Goal: Task Accomplishment & Management: Use online tool/utility

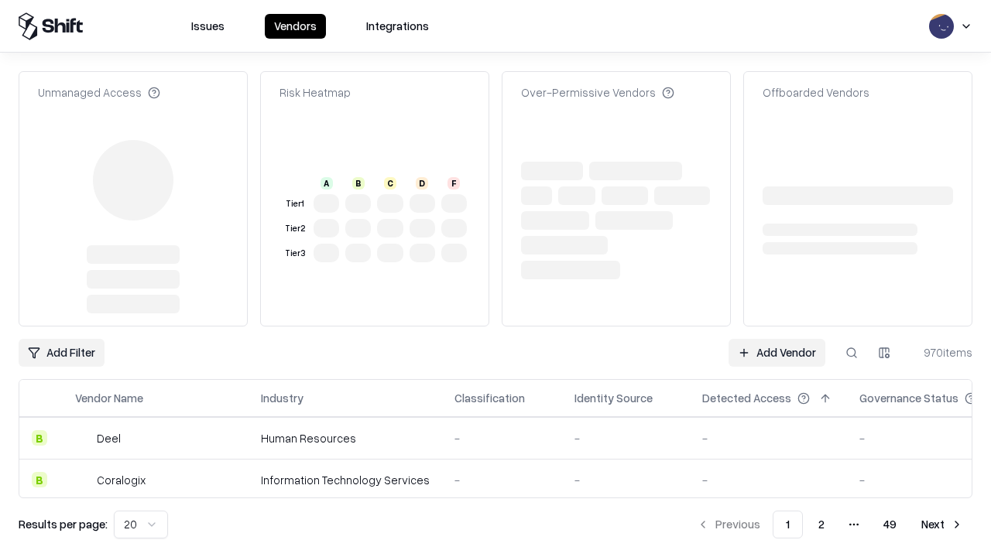
click at [776, 339] on link "Add Vendor" at bounding box center [776, 353] width 97 height 28
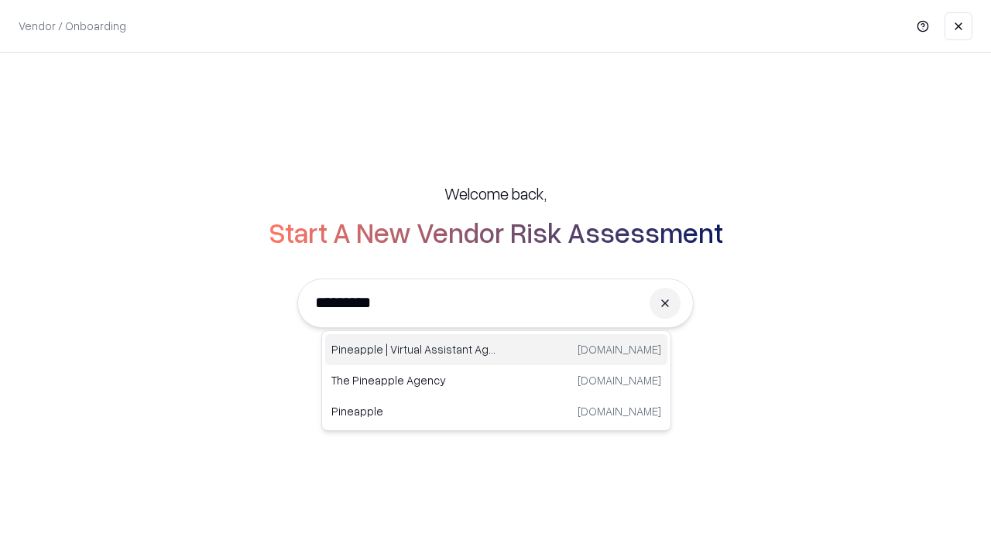
click at [496, 350] on div "Pineapple | Virtual Assistant Agency [DOMAIN_NAME]" at bounding box center [496, 349] width 342 height 31
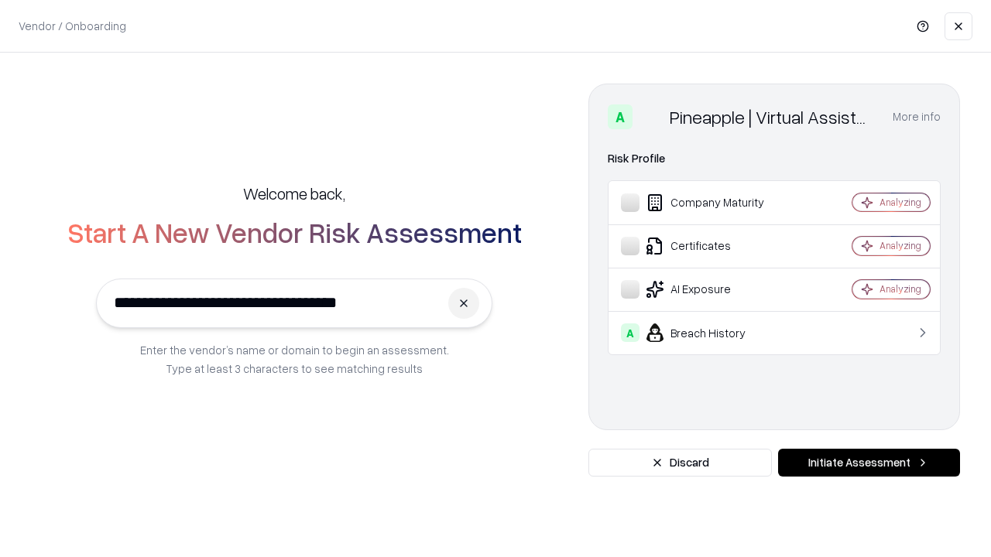
type input "**********"
click at [869, 463] on button "Initiate Assessment" at bounding box center [869, 463] width 182 height 28
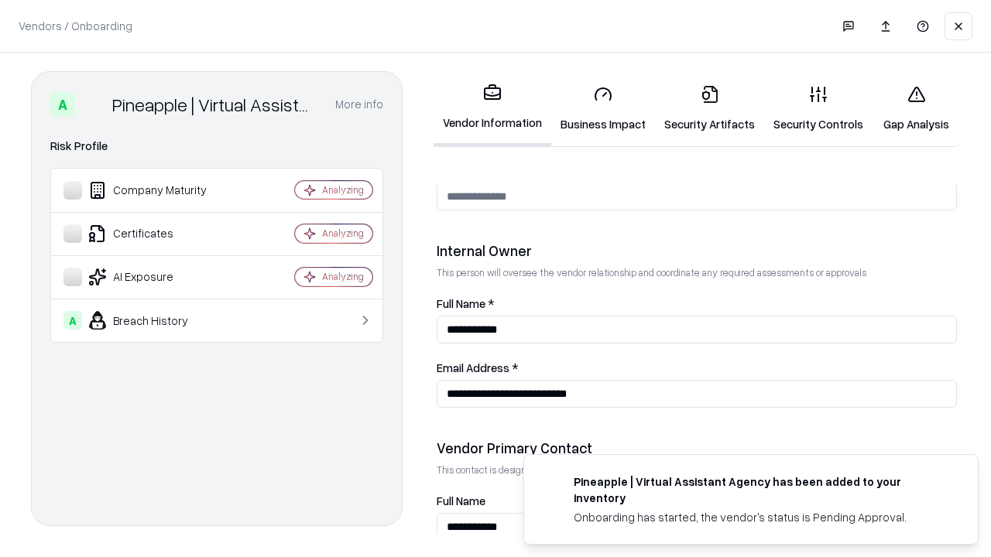
scroll to position [802, 0]
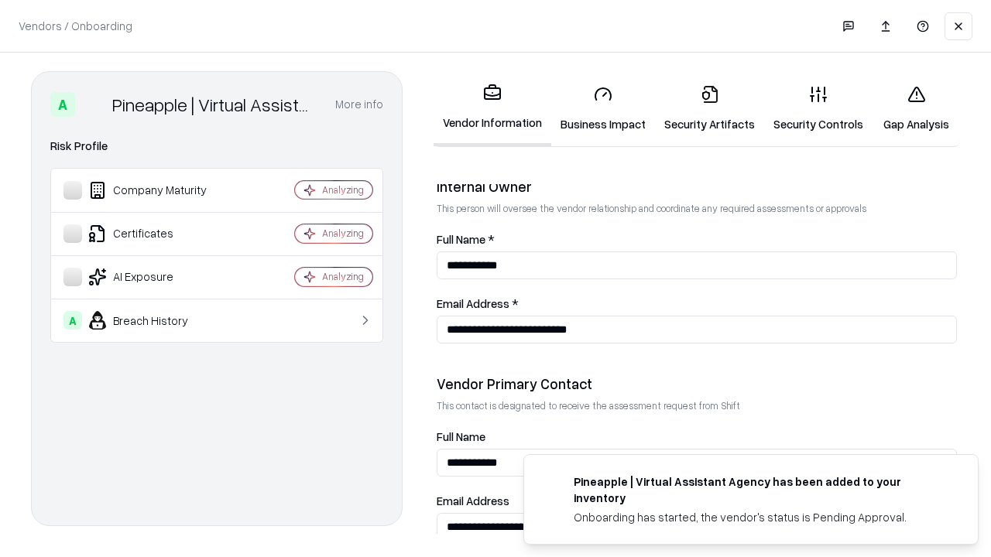
click at [603, 108] on link "Business Impact" at bounding box center [603, 109] width 104 height 72
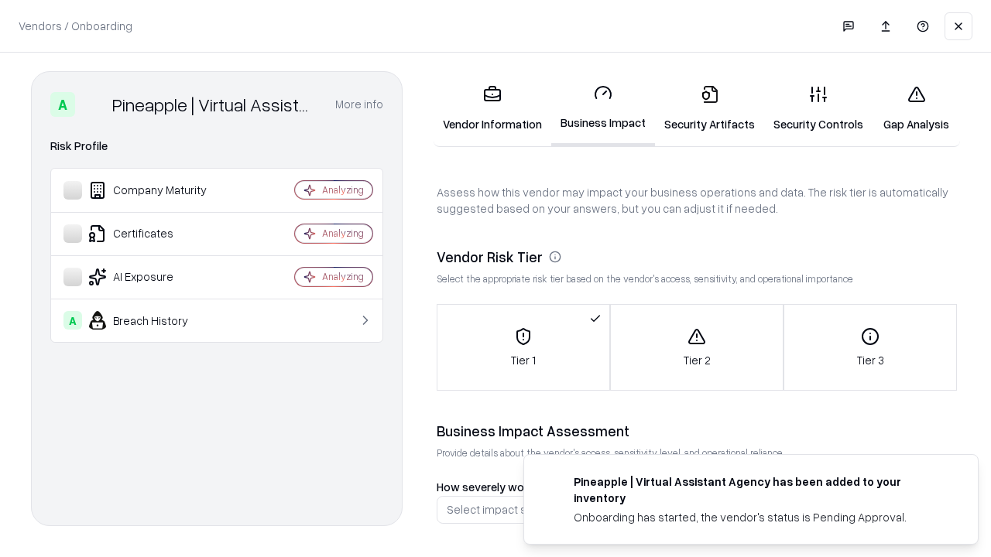
click at [916, 108] on link "Gap Analysis" at bounding box center [915, 109] width 87 height 72
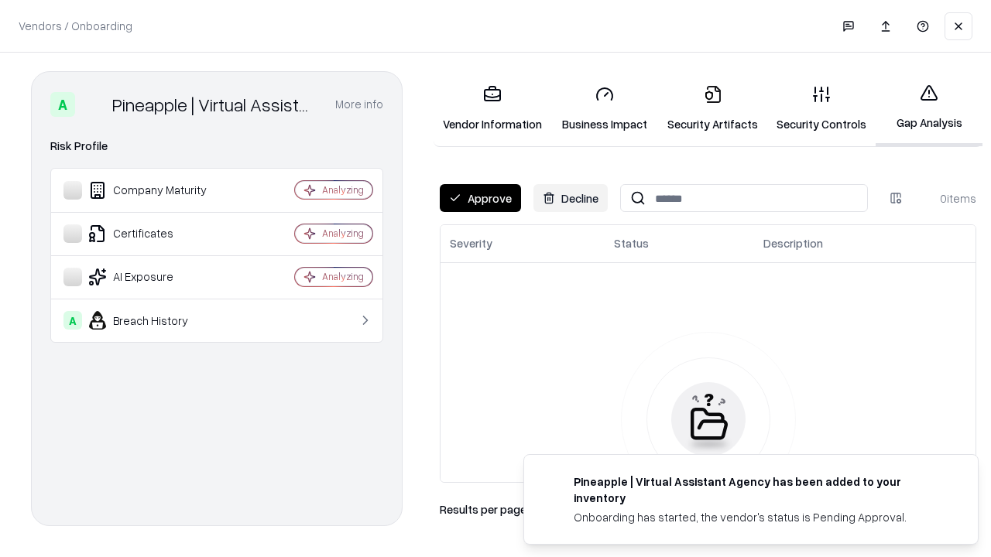
click at [480, 198] on button "Approve" at bounding box center [480, 198] width 81 height 28
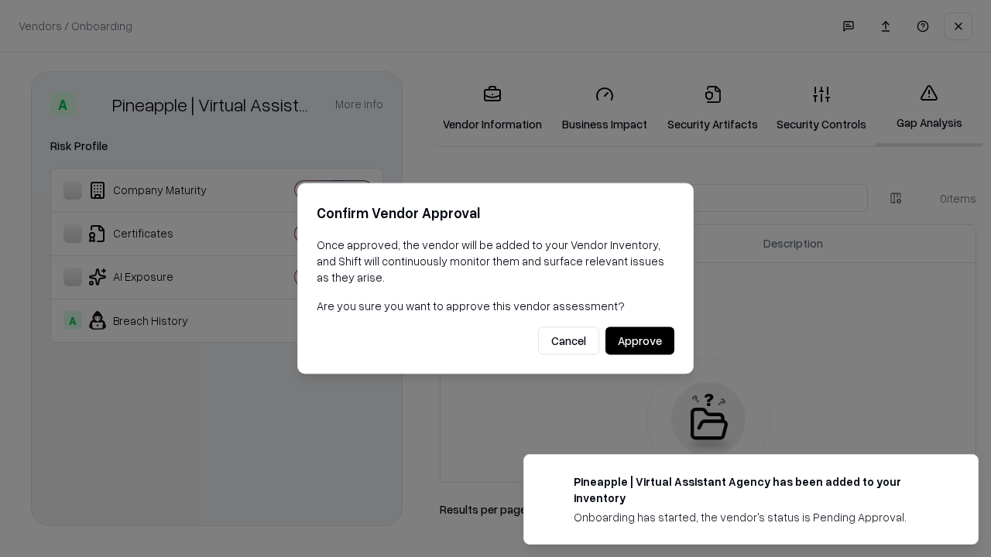
click at [639, 341] on button "Approve" at bounding box center [639, 341] width 69 height 28
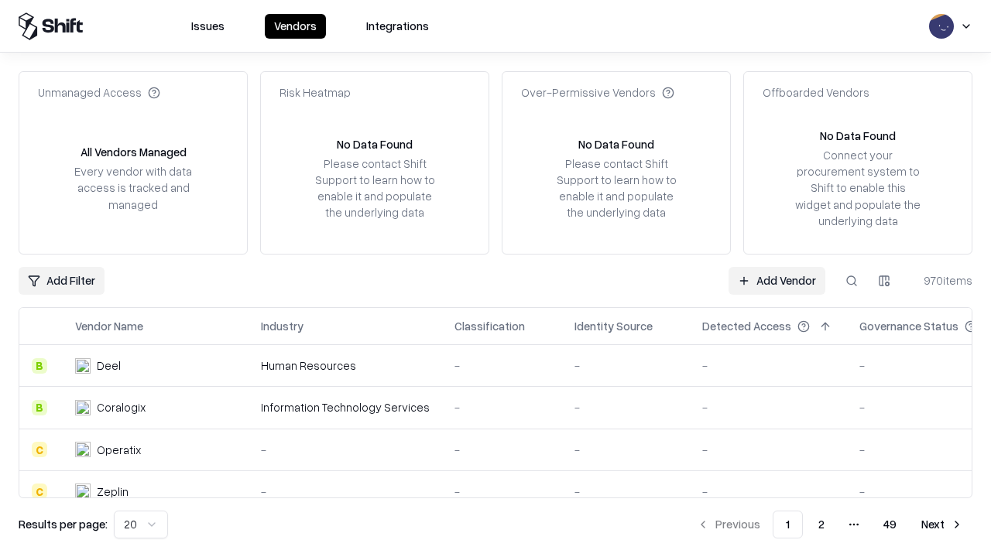
type input "**********"
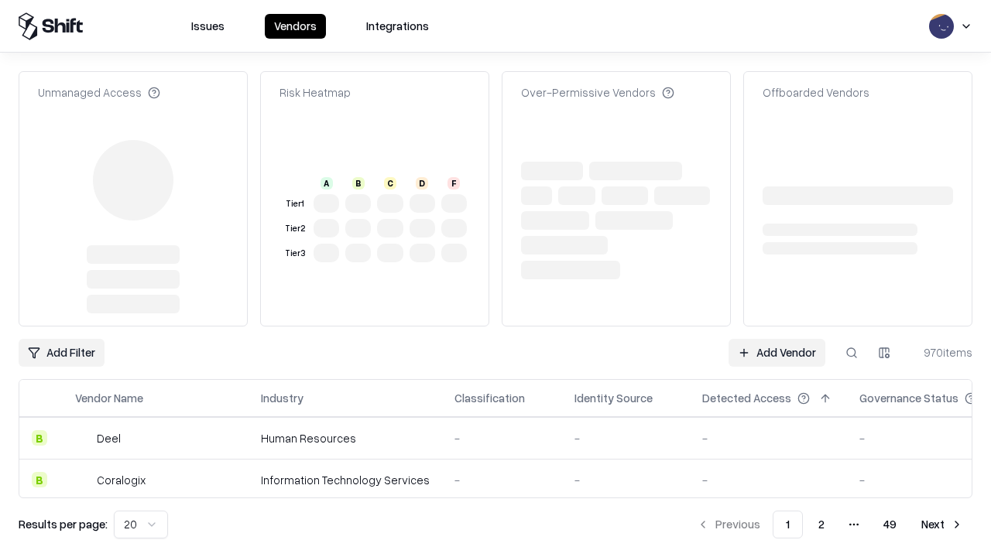
click at [776, 353] on link "Add Vendor" at bounding box center [776, 353] width 97 height 28
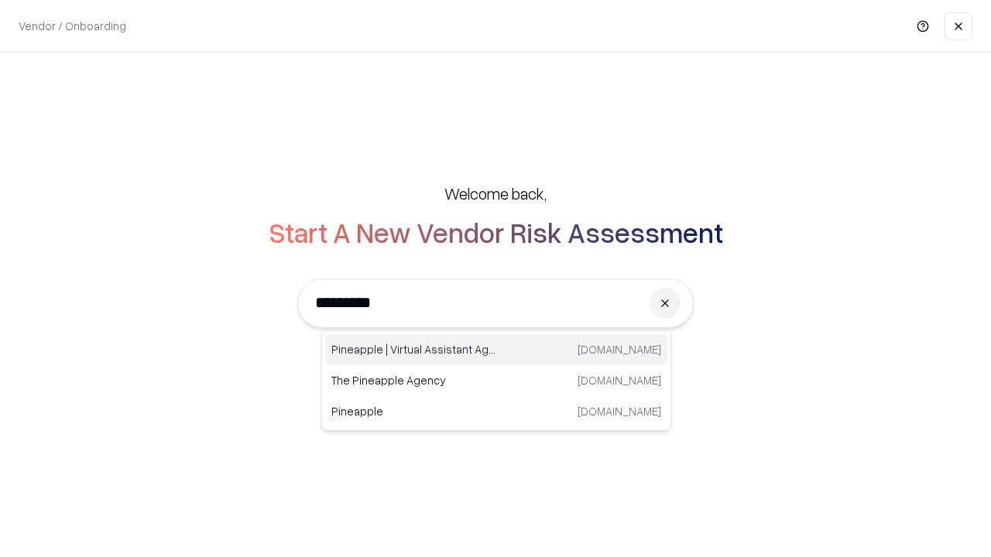
click at [496, 350] on div "Pineapple | Virtual Assistant Agency [DOMAIN_NAME]" at bounding box center [496, 349] width 342 height 31
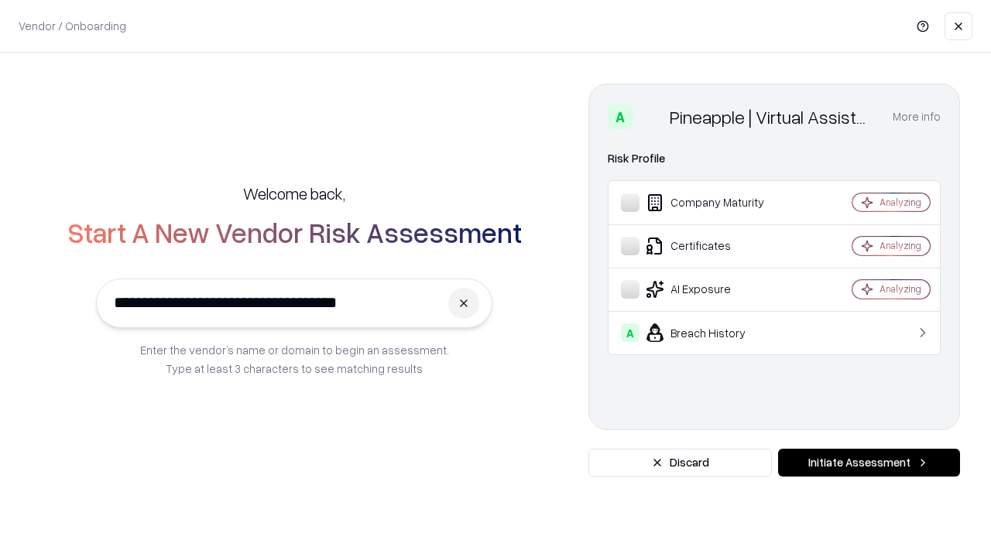
type input "**********"
click at [869, 463] on button "Initiate Assessment" at bounding box center [869, 463] width 182 height 28
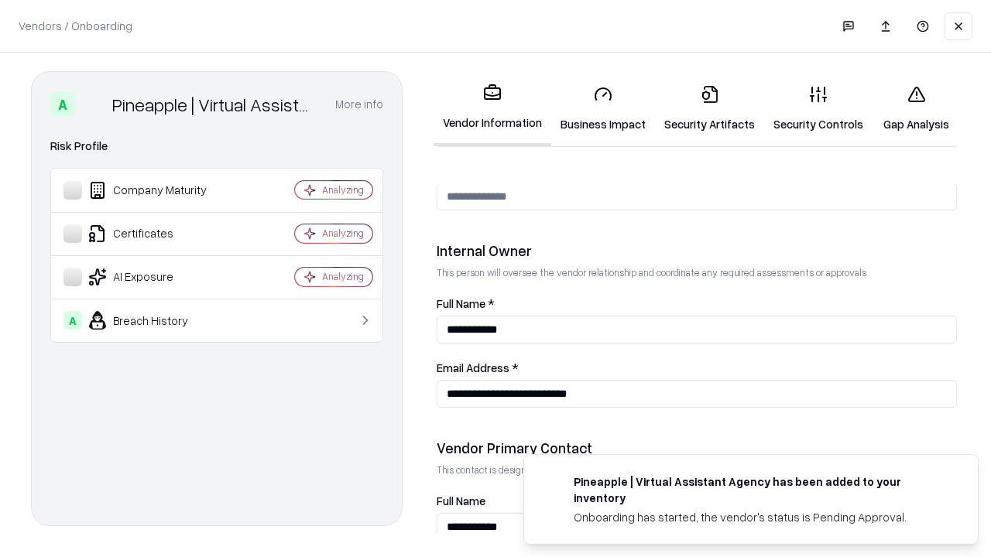
scroll to position [802, 0]
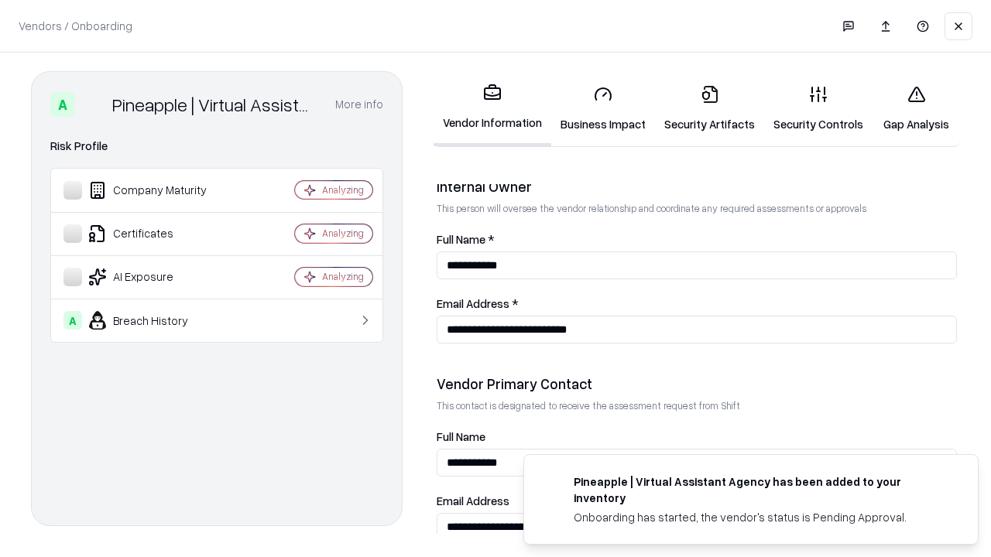
click at [916, 108] on link "Gap Analysis" at bounding box center [915, 109] width 87 height 72
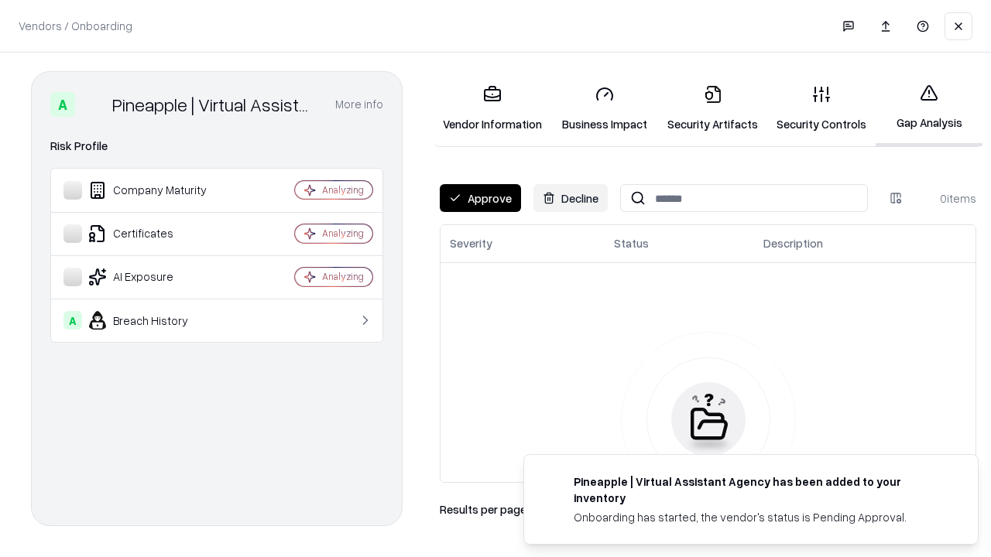
click at [480, 198] on button "Approve" at bounding box center [480, 198] width 81 height 28
